Goal: Use online tool/utility: Utilize a website feature to perform a specific function

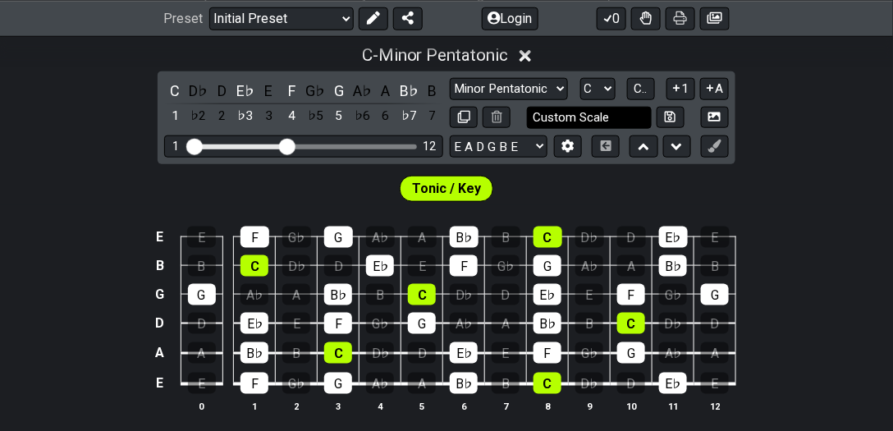
scroll to position [375, 0]
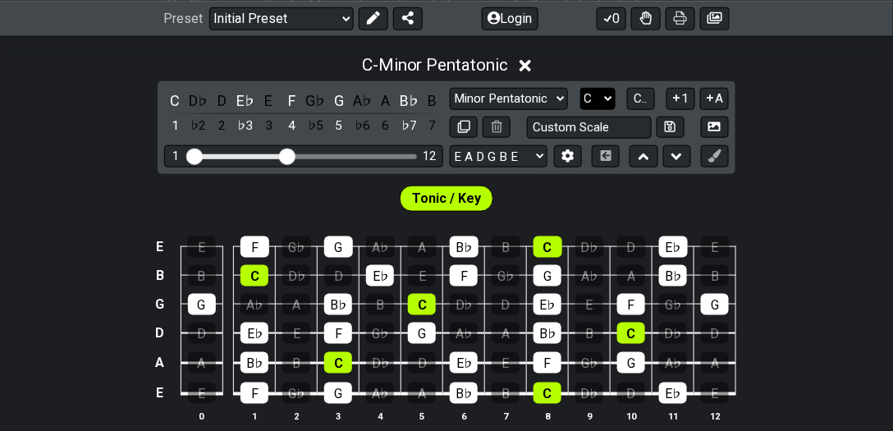
click at [610, 96] on select "A♭ A A♯ B♭ B C C♯ D♭ D D♯ E♭ E F F♯ G♭ G G♯" at bounding box center [598, 99] width 35 height 22
select select "B"
click at [581, 88] on select "A♭ A A♯ B♭ B C C♯ D♭ D D♯ E♭ E F F♯ G♭ G G♯" at bounding box center [598, 99] width 35 height 22
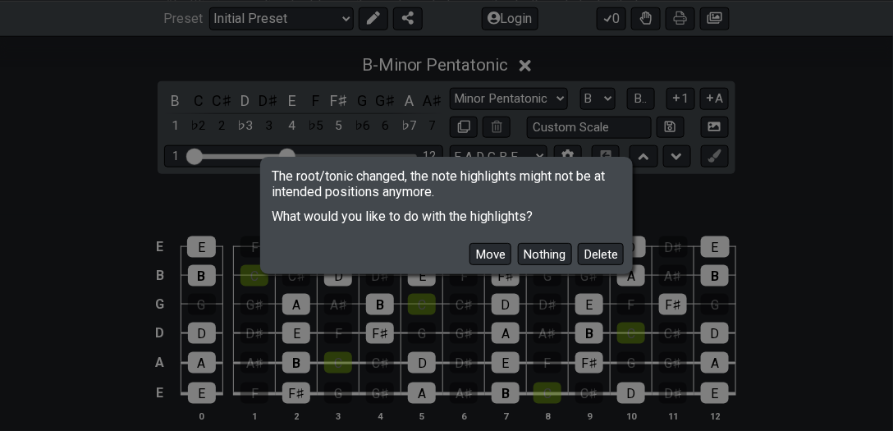
drag, startPoint x: 481, startPoint y: 244, endPoint x: 481, endPoint y: 254, distance: 9.9
click at [481, 248] on button "Move" at bounding box center [491, 254] width 42 height 22
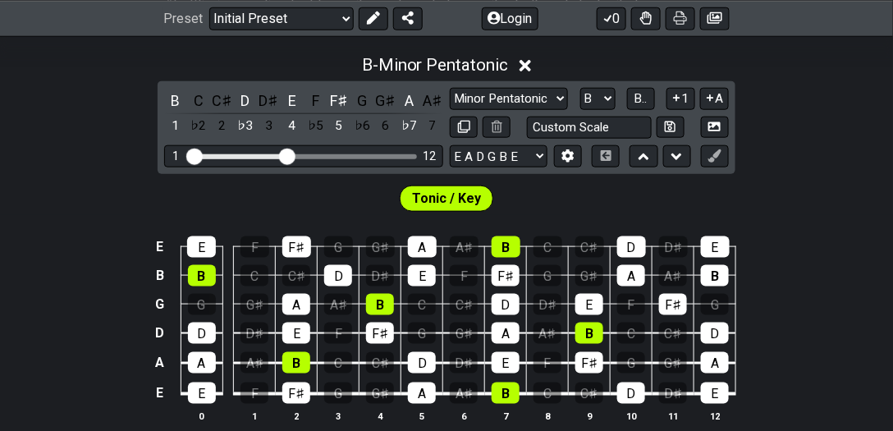
click at [480, 254] on td "F" at bounding box center [464, 261] width 42 height 29
click at [503, 99] on select "Minor Pentatonic Click to edit Minor Pentatonic Major Pentatonic Minor Blues Ma…" at bounding box center [509, 99] width 118 height 22
select select "Major Blues"
click at [450, 88] on select "Minor Pentatonic Click to edit Minor Pentatonic Major Pentatonic Minor Blues Ma…" at bounding box center [509, 99] width 118 height 22
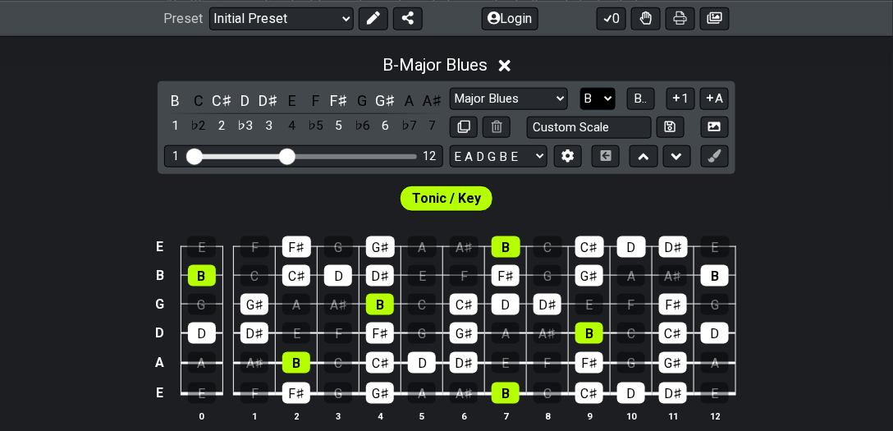
click at [592, 94] on select "A♭ A A♯ B♭ B C C♯ D♭ D D♯ E♭ E F F♯ G♭ G G♯" at bounding box center [598, 99] width 35 height 22
select select "A"
click at [581, 88] on select "A♭ A A♯ B♭ B C C♯ D♭ D D♯ E♭ E F F♯ G♭ G G♯" at bounding box center [598, 99] width 35 height 22
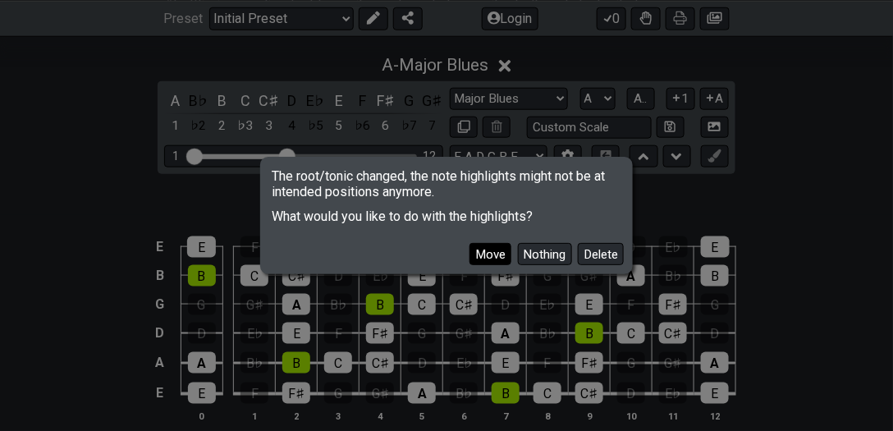
click at [481, 263] on button "Move" at bounding box center [491, 254] width 42 height 22
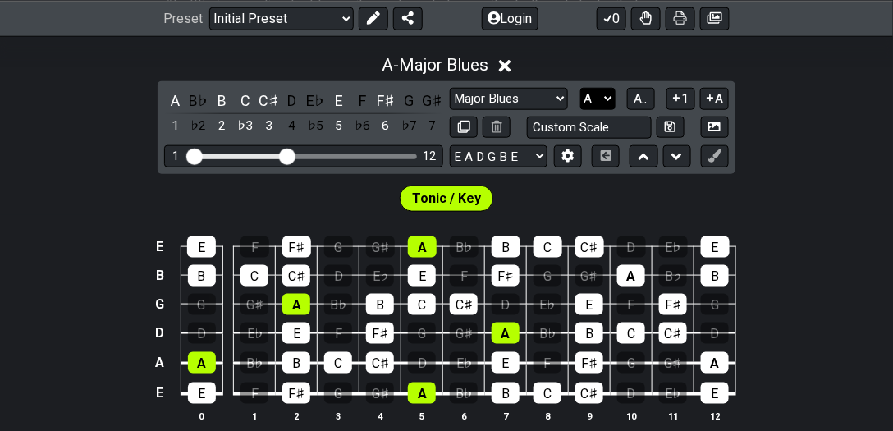
click at [597, 101] on select "A♭ A A♯ B♭ B C C♯ D♭ D D♯ E♭ E F F♯ G♭ G G♯" at bounding box center [598, 99] width 35 height 22
click at [734, 243] on table "E E F F♯ G G♯ A B♭ B C C♯ D E♭ E B B C C♯ D E♭ E F F♯ G G♯ A B♭ B G G G♯ A B♭ B…" at bounding box center [443, 314] width 587 height 193
